Goal: Task Accomplishment & Management: Complete application form

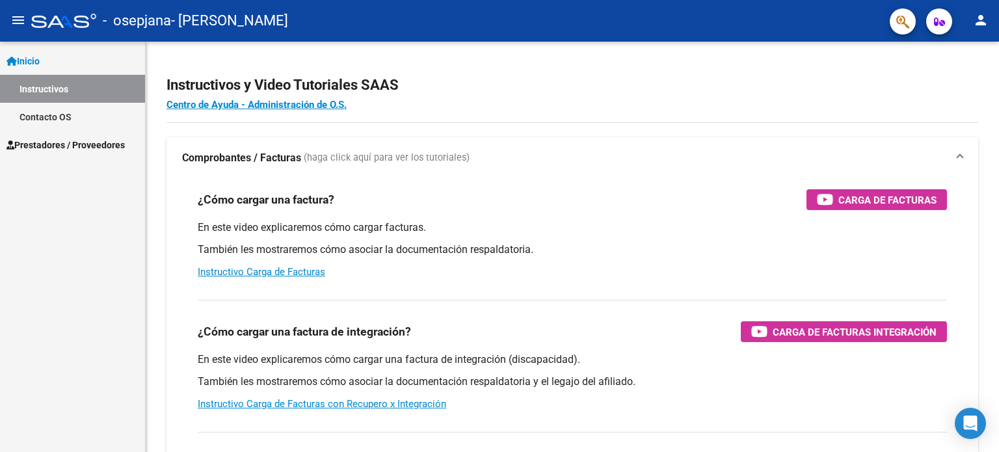
click at [20, 19] on mat-icon "menu" at bounding box center [18, 20] width 16 height 16
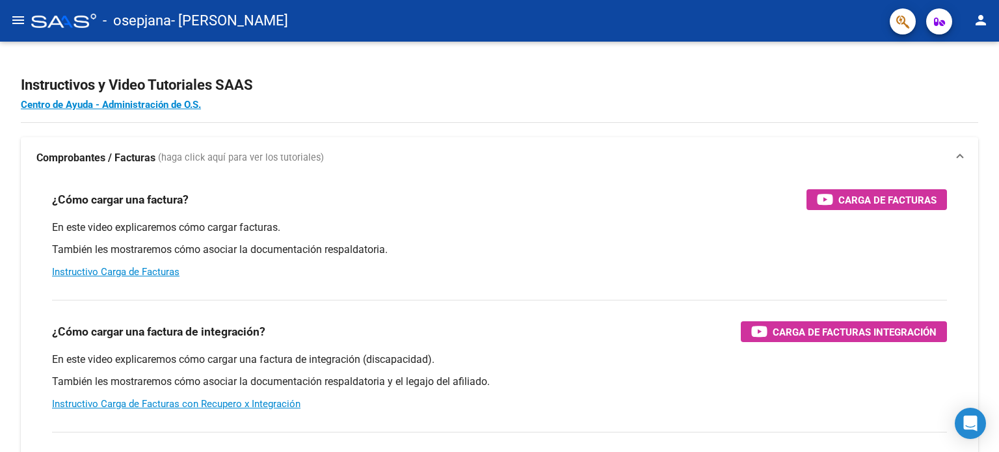
click at [20, 19] on mat-icon "menu" at bounding box center [18, 20] width 16 height 16
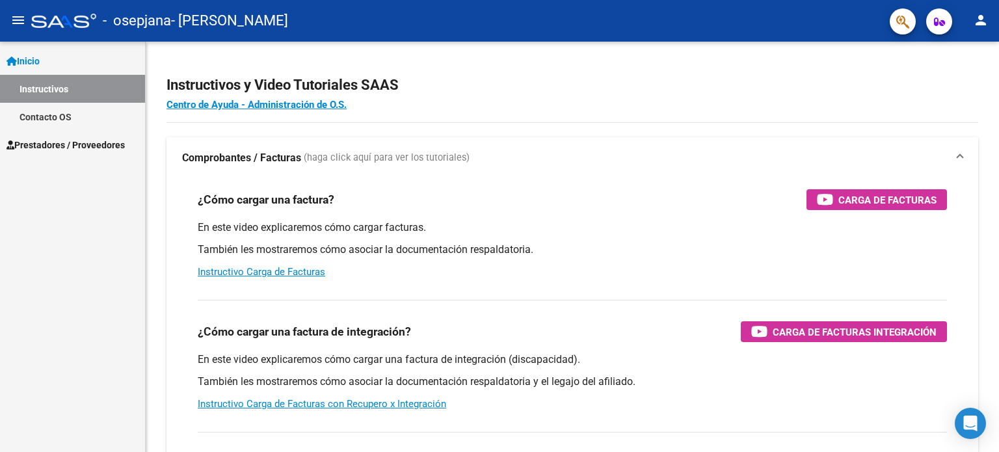
click at [60, 140] on span "Prestadores / Proveedores" at bounding box center [66, 145] width 118 height 14
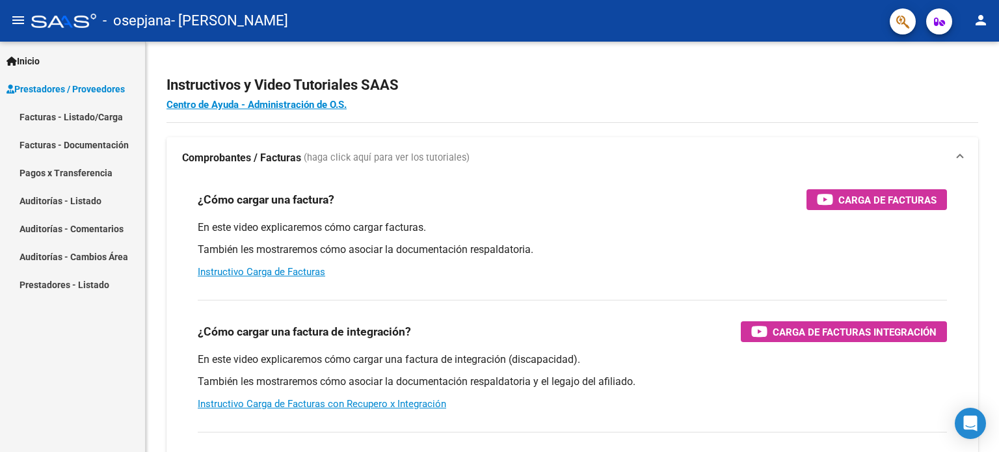
click at [105, 116] on link "Facturas - Listado/Carga" at bounding box center [72, 117] width 145 height 28
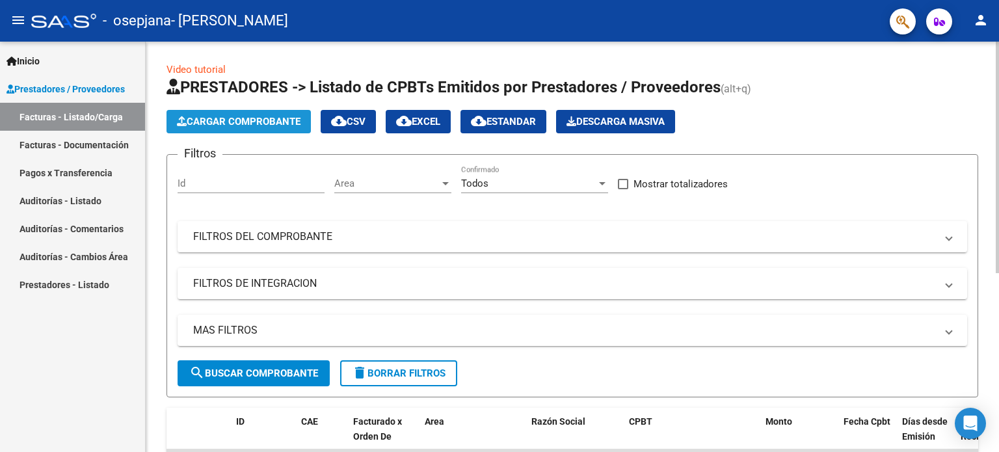
click at [250, 121] on span "Cargar Comprobante" at bounding box center [239, 122] width 124 height 12
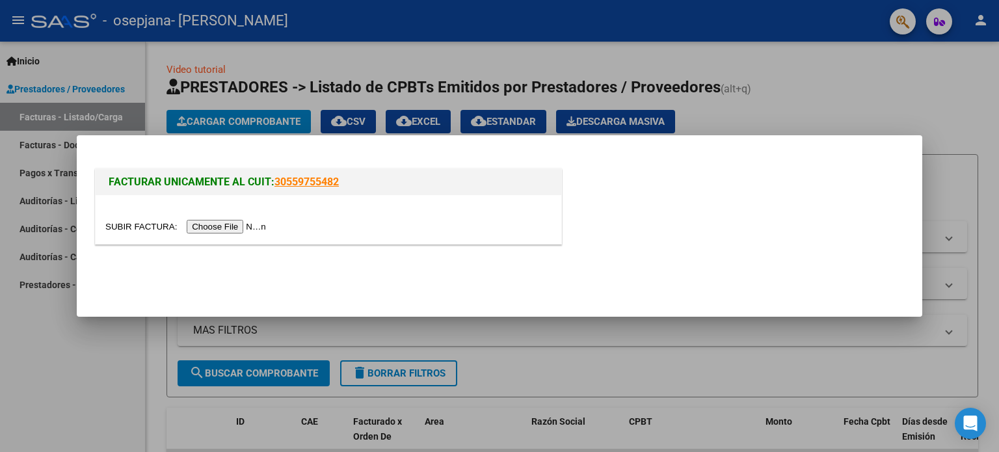
click at [238, 224] on input "file" at bounding box center [187, 227] width 165 height 14
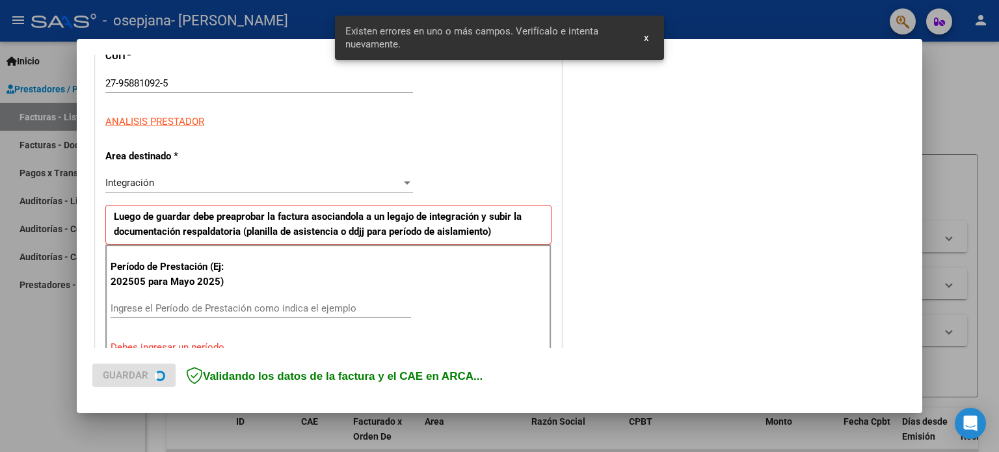
scroll to position [280, 0]
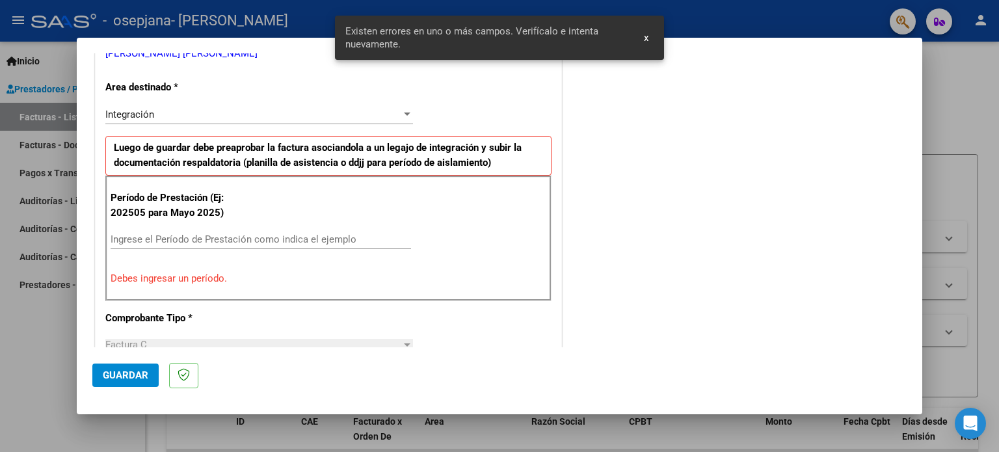
click at [146, 241] on input "Ingrese el Período de Prestación como indica el ejemplo" at bounding box center [261, 240] width 301 height 12
type input "-1"
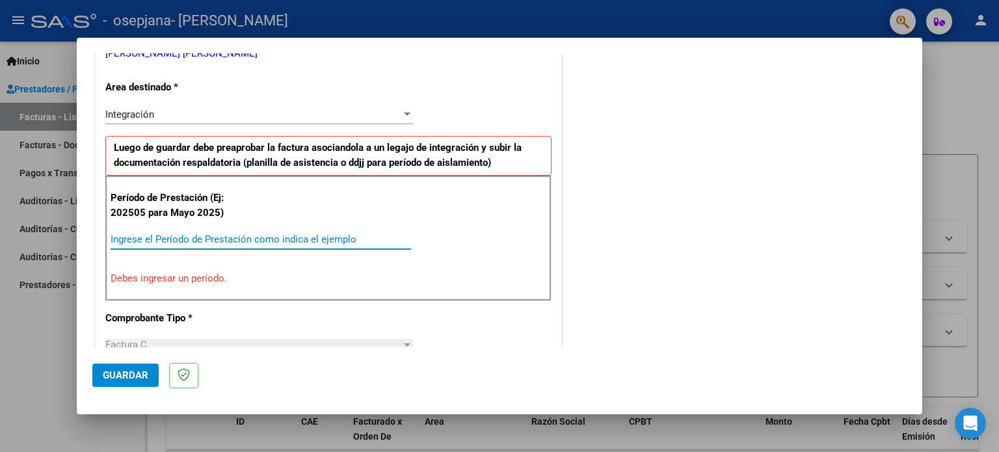
type input "-1"
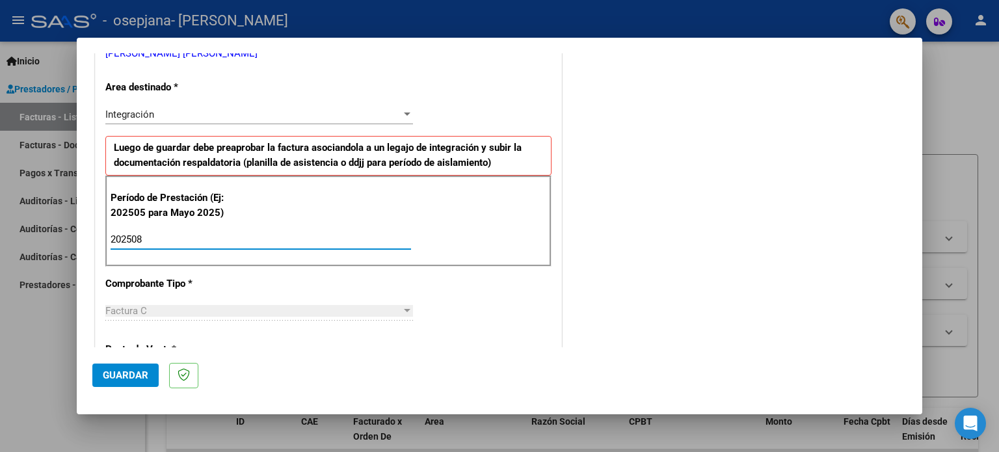
type input "202508"
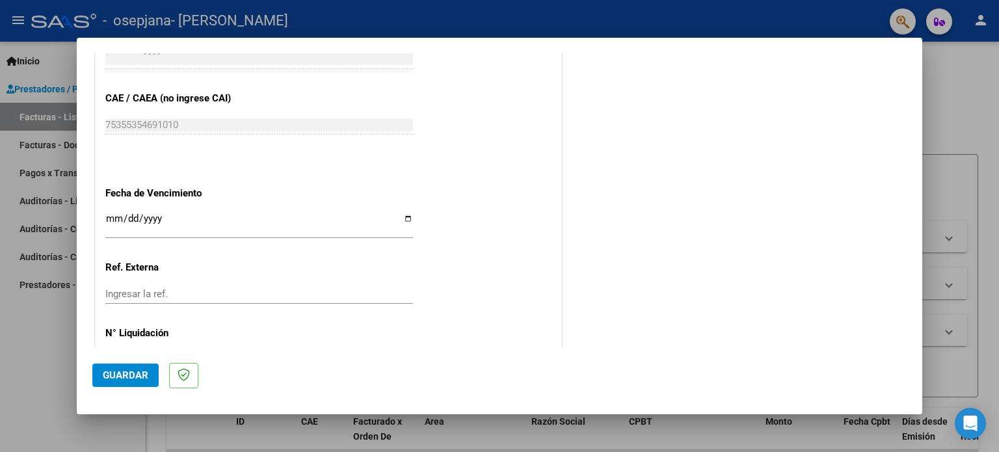
scroll to position [846, 0]
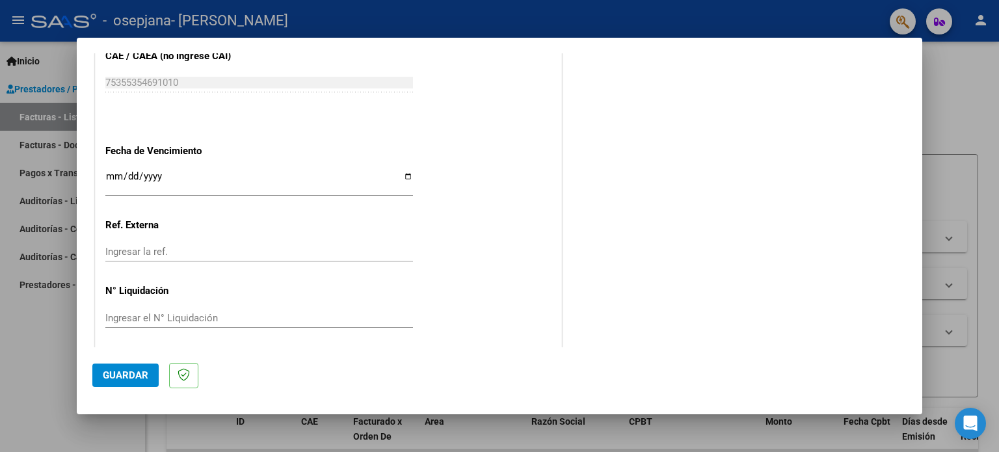
click at [109, 179] on input "Ingresar la fecha" at bounding box center [259, 181] width 308 height 21
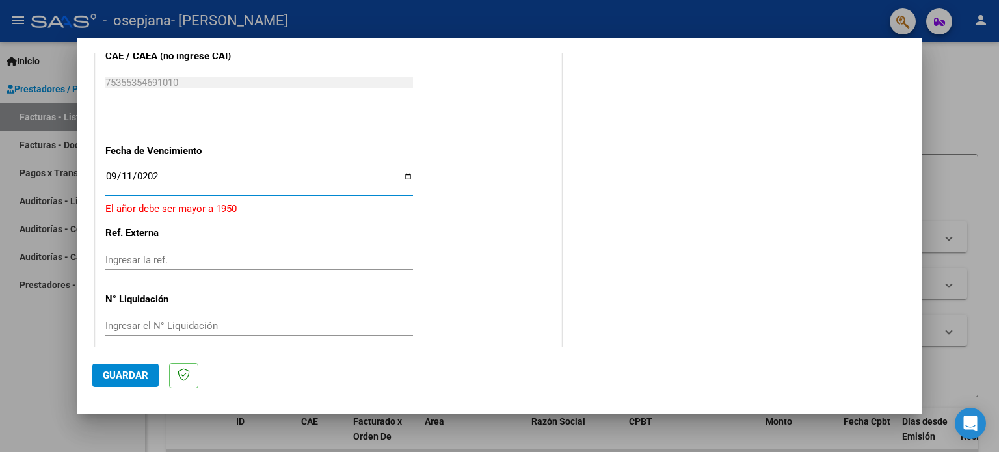
type input "[DATE]"
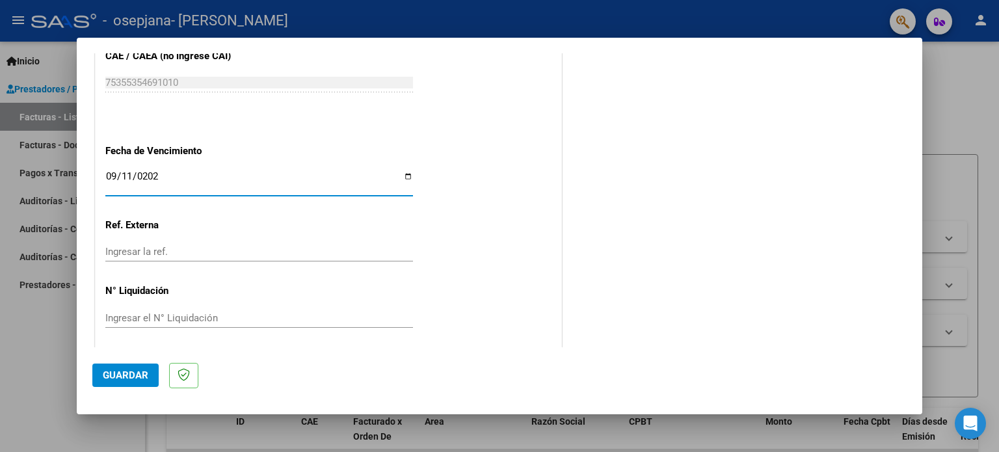
scroll to position [849, 0]
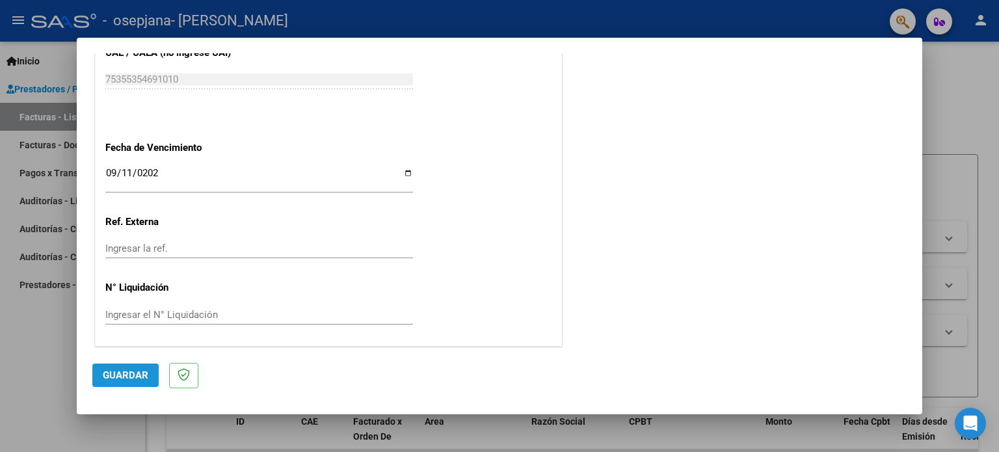
click at [127, 374] on span "Guardar" at bounding box center [126, 376] width 46 height 12
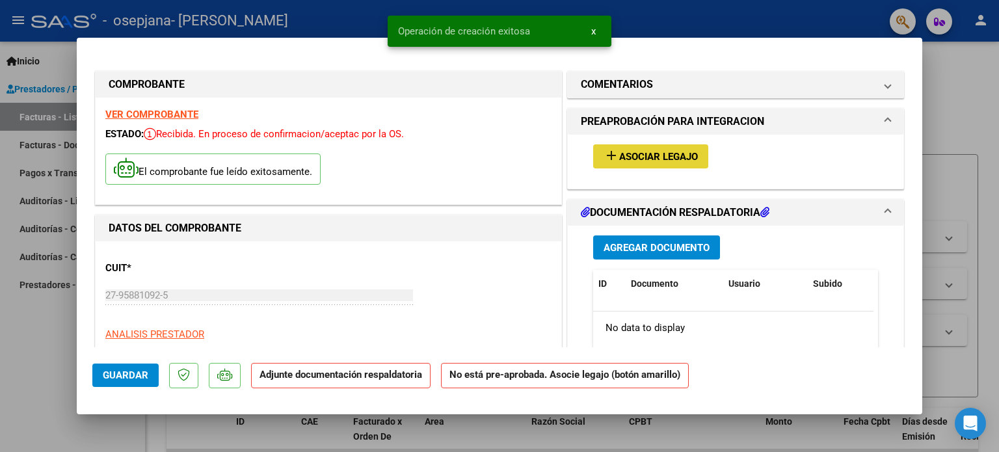
click at [638, 155] on span "Asociar Legajo" at bounding box center [658, 157] width 79 height 12
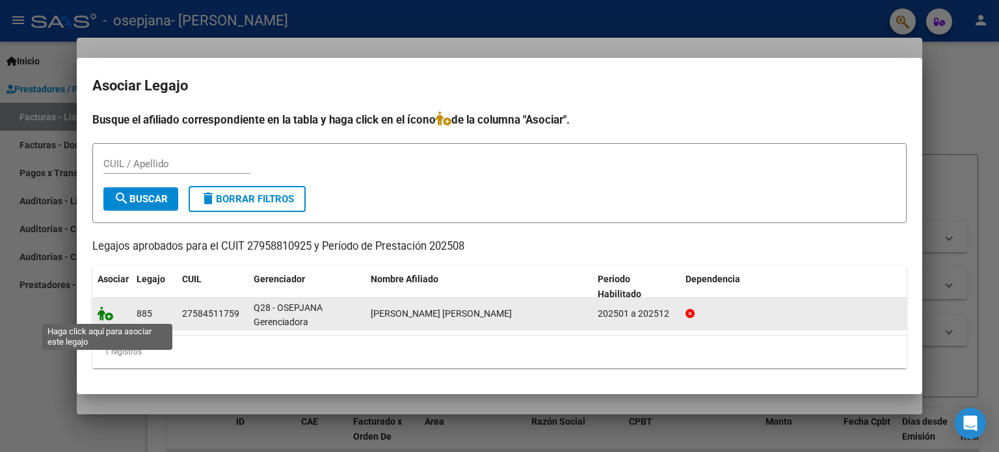
click at [108, 314] on icon at bounding box center [106, 313] width 16 height 14
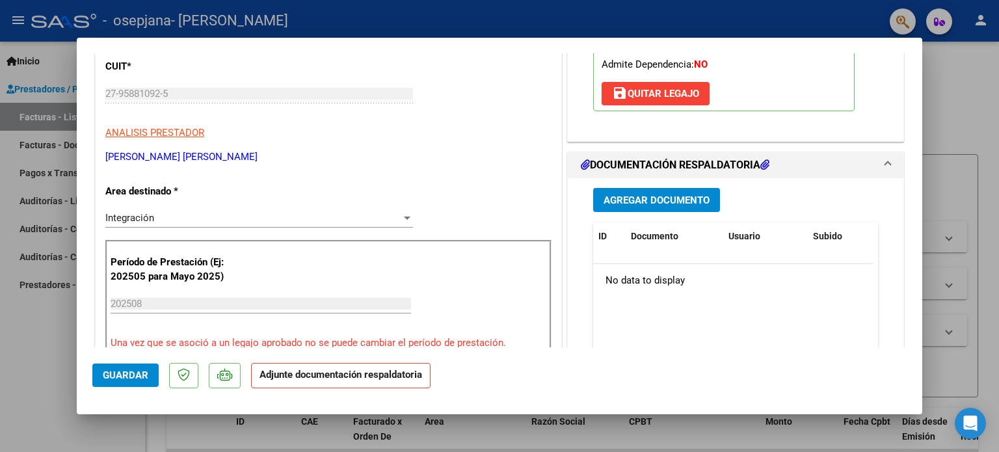
scroll to position [260, 0]
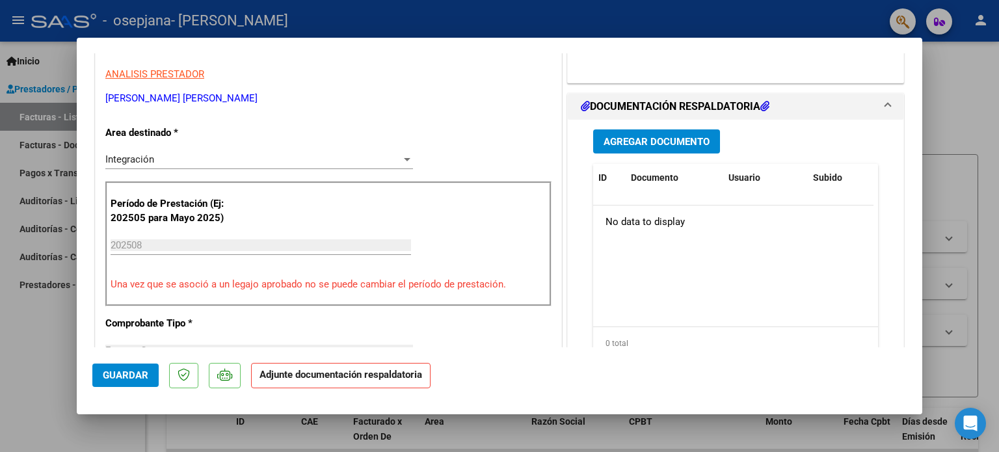
click at [677, 145] on span "Agregar Documento" at bounding box center [657, 142] width 106 height 12
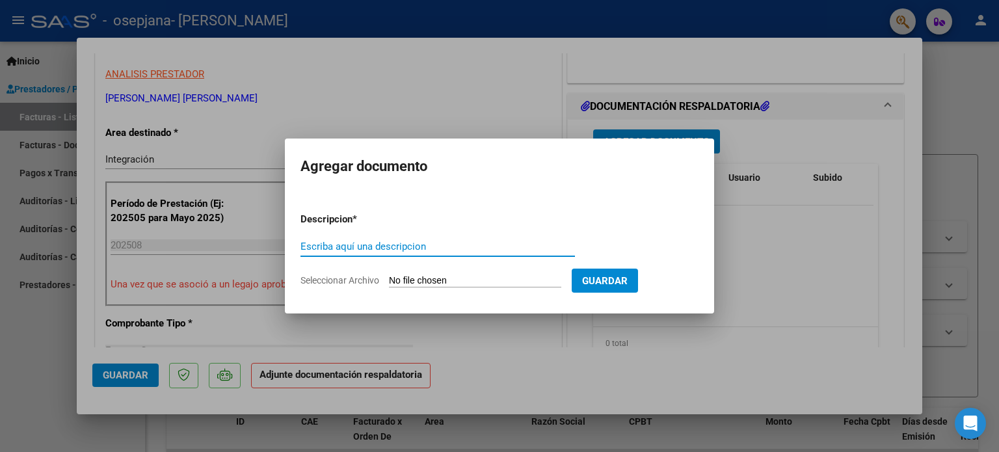
click at [428, 278] on input "Seleccionar Archivo" at bounding box center [475, 281] width 172 height 12
type input "C:\fakepath\Asistencia_TO Ago25_Nuñez [PERSON_NAME].pdf"
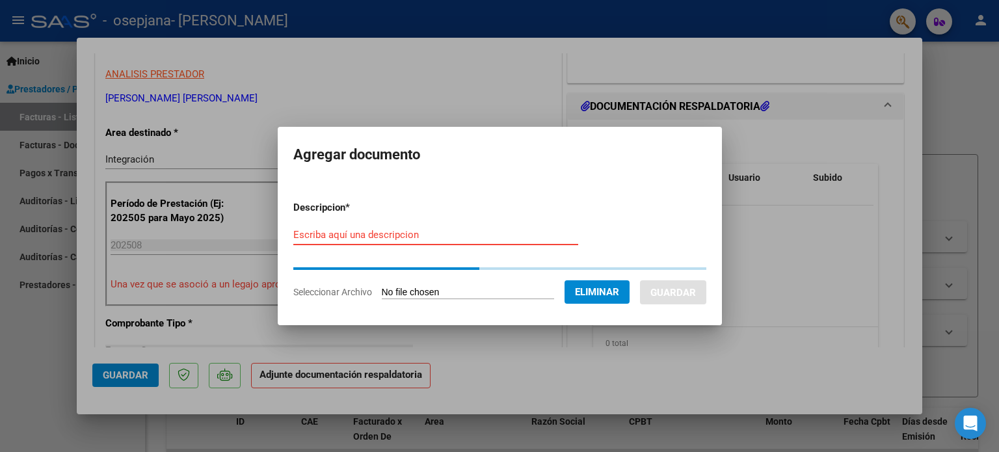
click at [429, 236] on input "Escriba aquí una descripcion" at bounding box center [435, 235] width 285 height 12
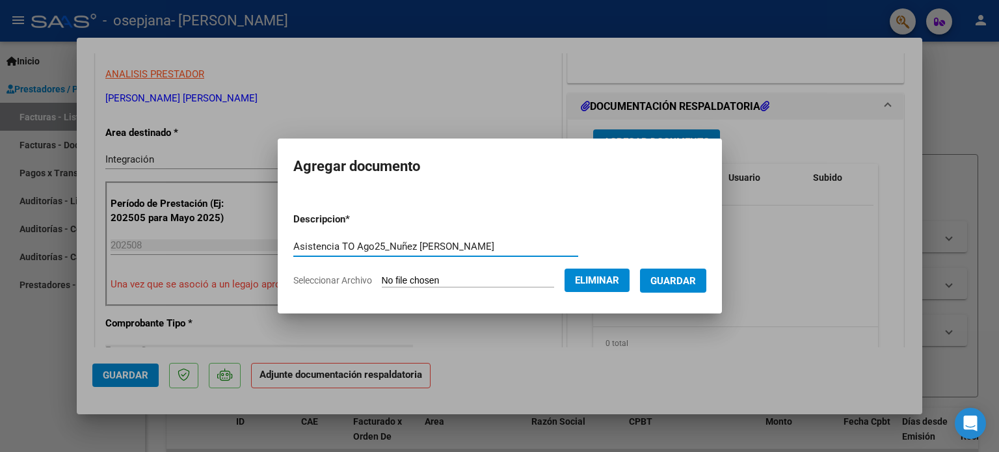
type input "Asistencia TO Ago25_Nuñez [PERSON_NAME]"
click at [683, 284] on span "Guardar" at bounding box center [674, 281] width 46 height 12
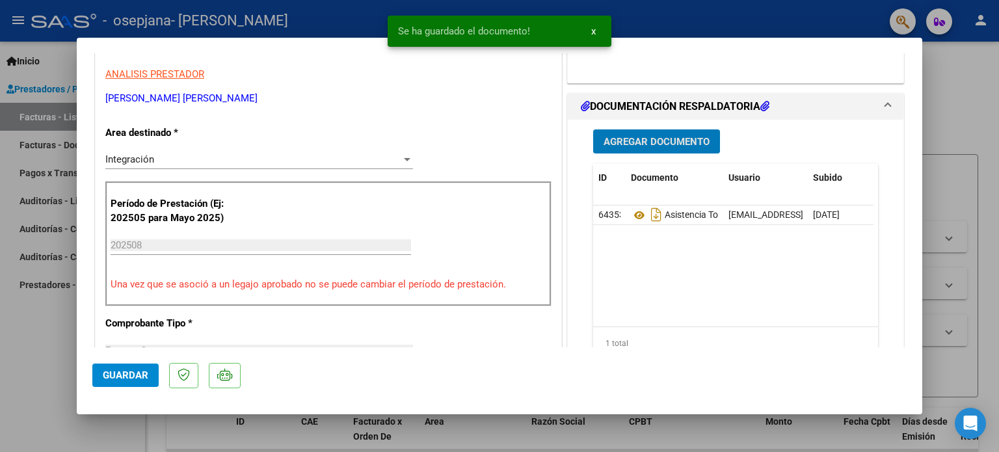
click at [685, 140] on span "Agregar Documento" at bounding box center [657, 142] width 106 height 12
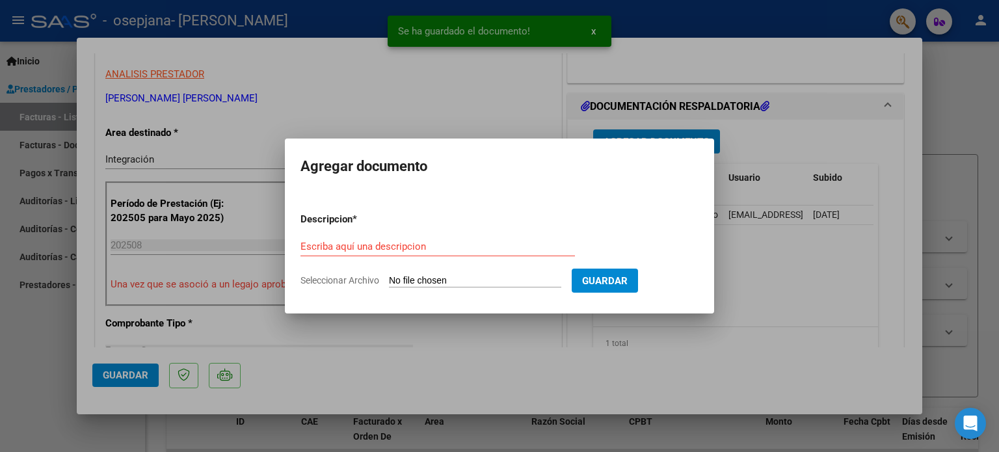
click at [416, 279] on input "Seleccionar Archivo" at bounding box center [475, 281] width 172 height 12
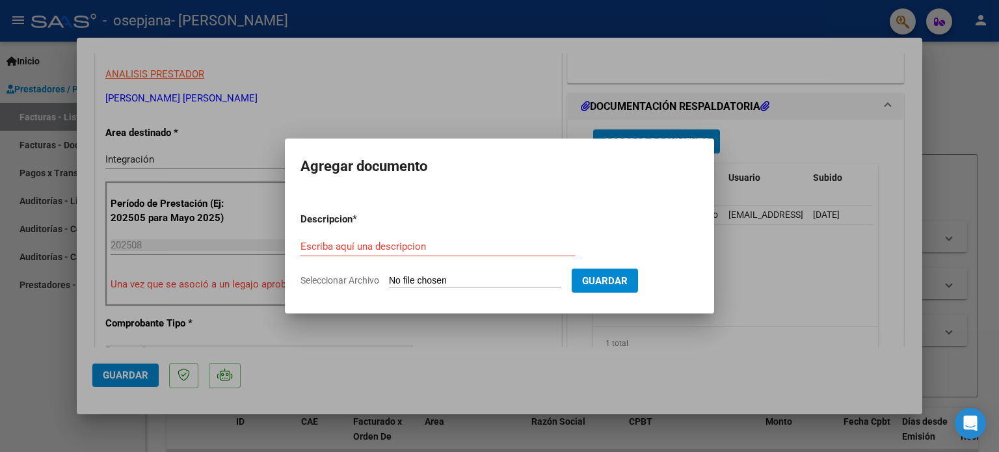
type input "C:\fakepath\Recibo de pago orden numero 81017.pdf"
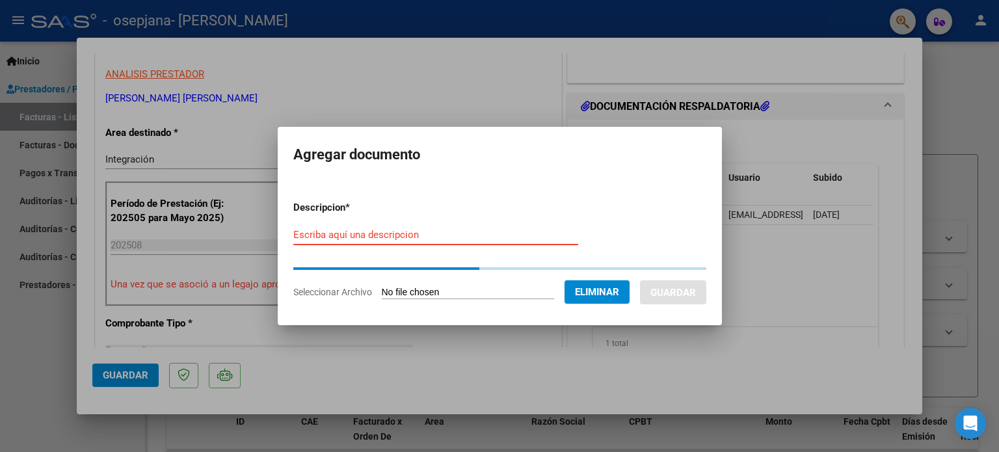
click at [407, 235] on input "Escriba aquí una descripcion" at bounding box center [435, 235] width 285 height 12
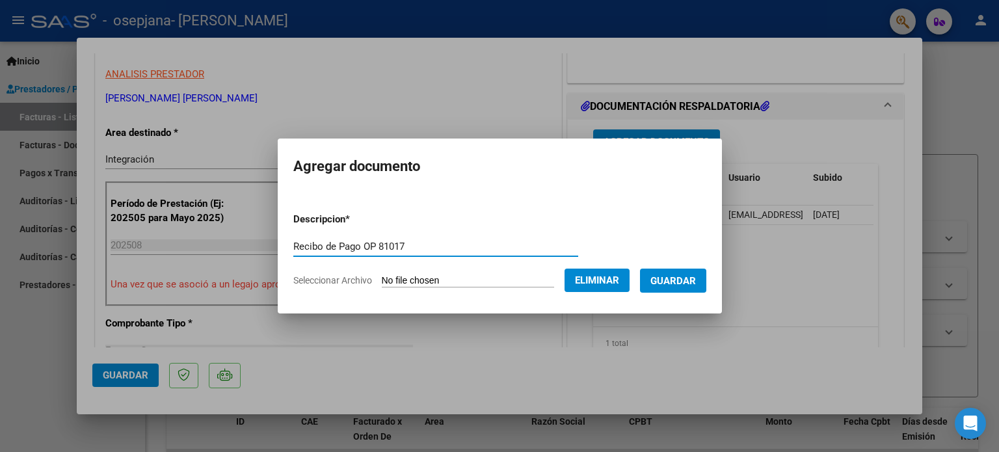
type input "Recibo de Pago OP 81017"
click at [692, 279] on span "Guardar" at bounding box center [674, 281] width 46 height 12
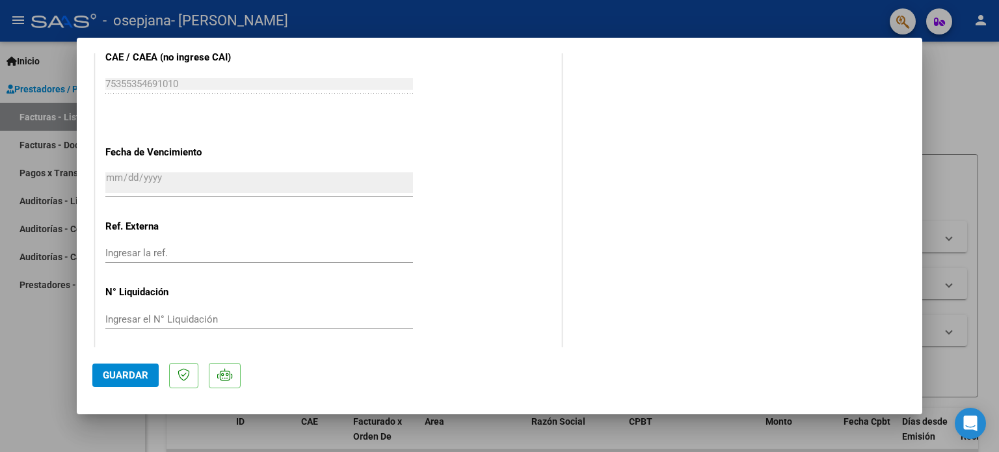
scroll to position [869, 0]
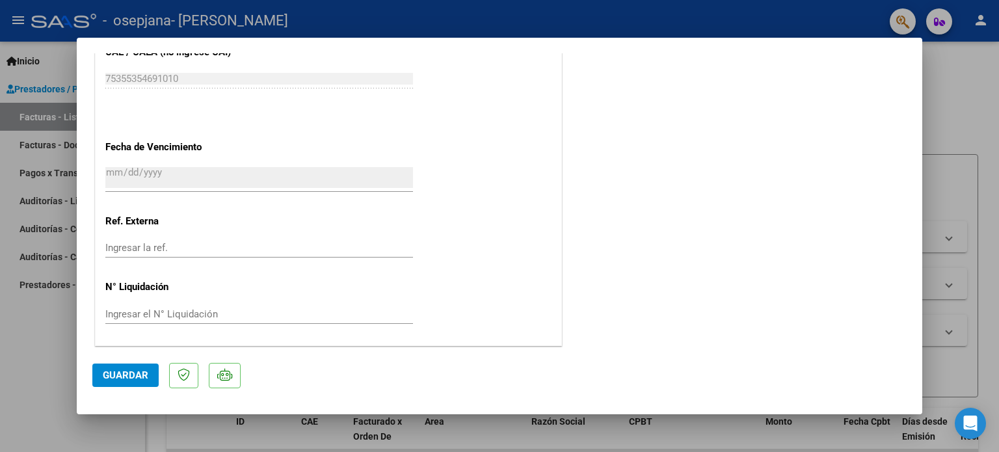
click at [137, 375] on span "Guardar" at bounding box center [126, 376] width 46 height 12
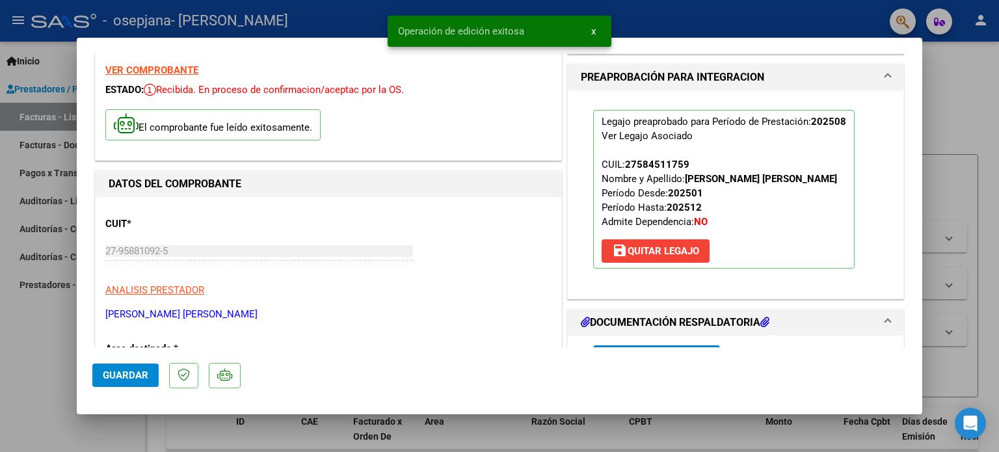
scroll to position [0, 0]
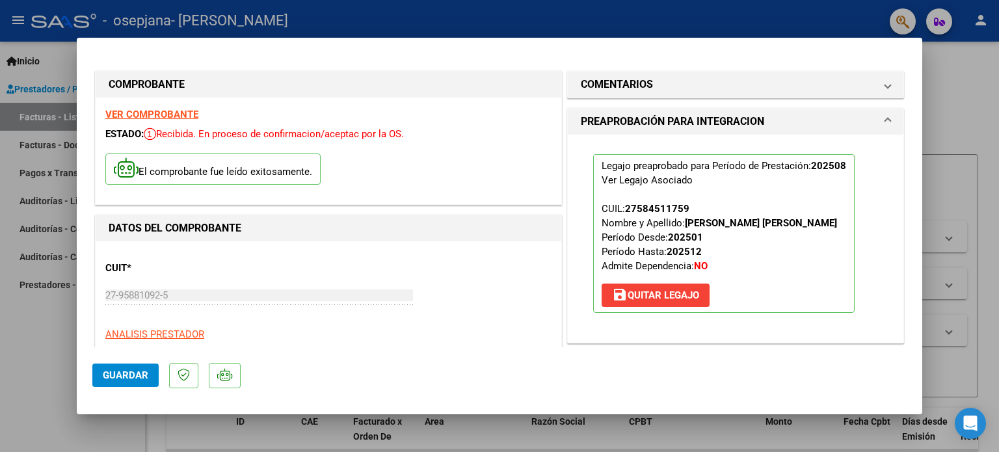
click at [967, 108] on div at bounding box center [499, 226] width 999 height 452
type input "$ 0,00"
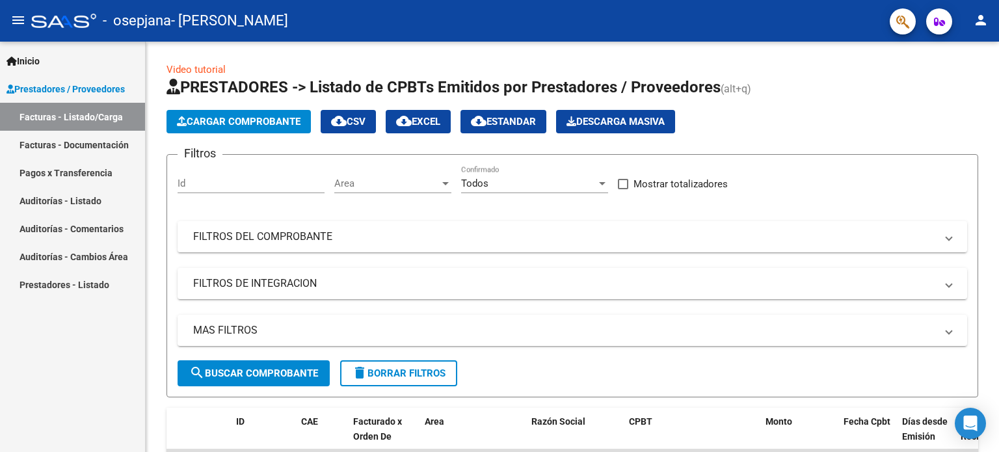
click at [87, 122] on link "Facturas - Listado/Carga" at bounding box center [72, 117] width 145 height 28
